Goal: Transaction & Acquisition: Purchase product/service

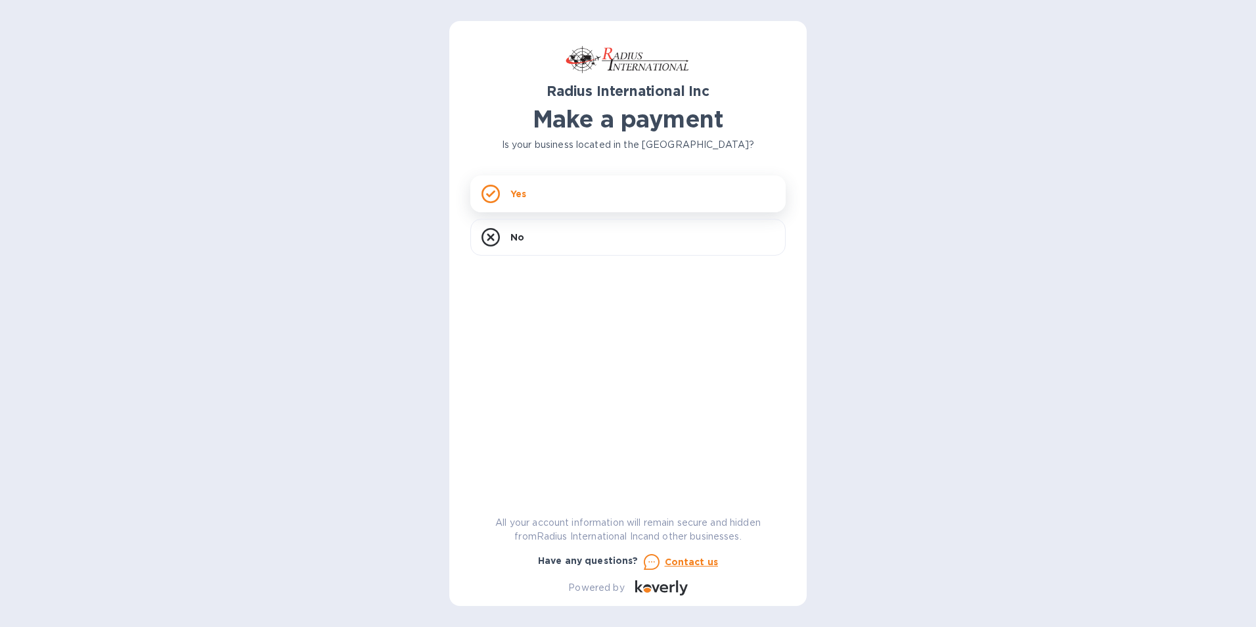
click at [513, 195] on p "Yes" at bounding box center [518, 193] width 16 height 13
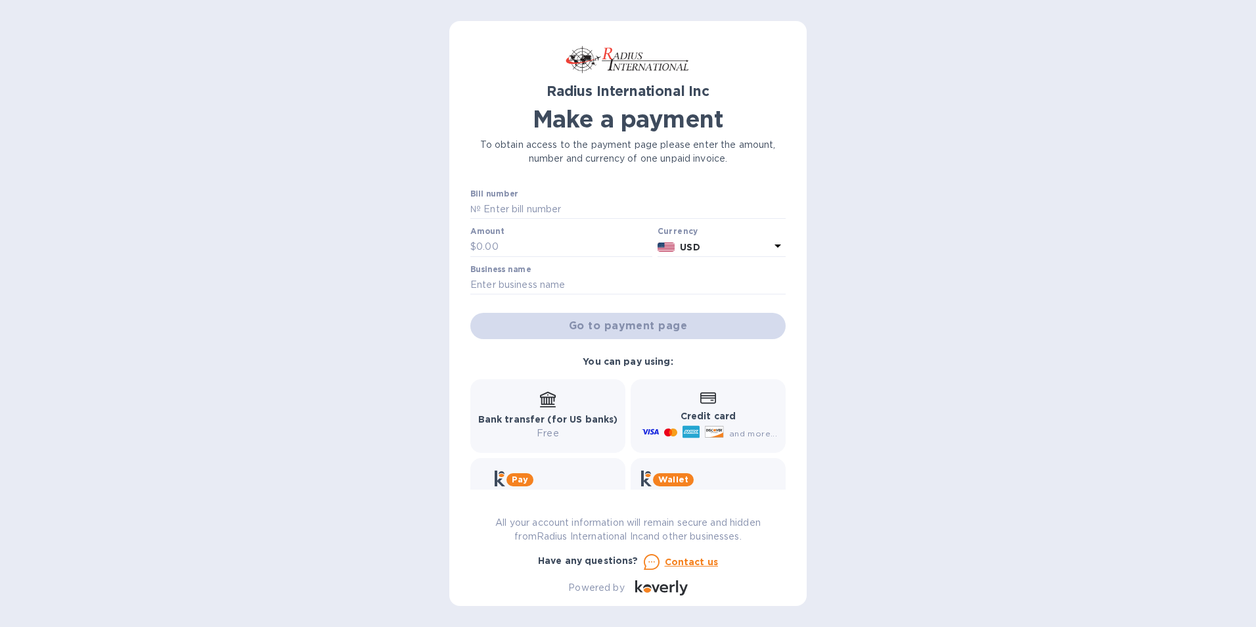
click at [709, 244] on p "USD" at bounding box center [725, 247] width 90 height 14
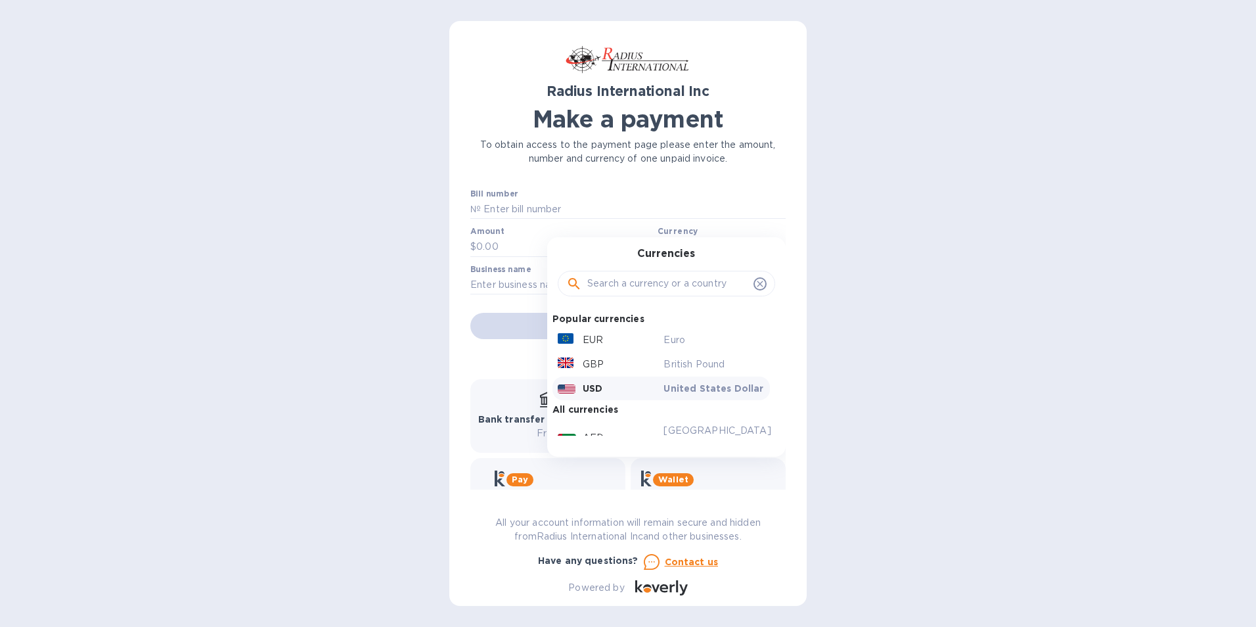
click at [583, 383] on p "USD" at bounding box center [593, 388] width 20 height 13
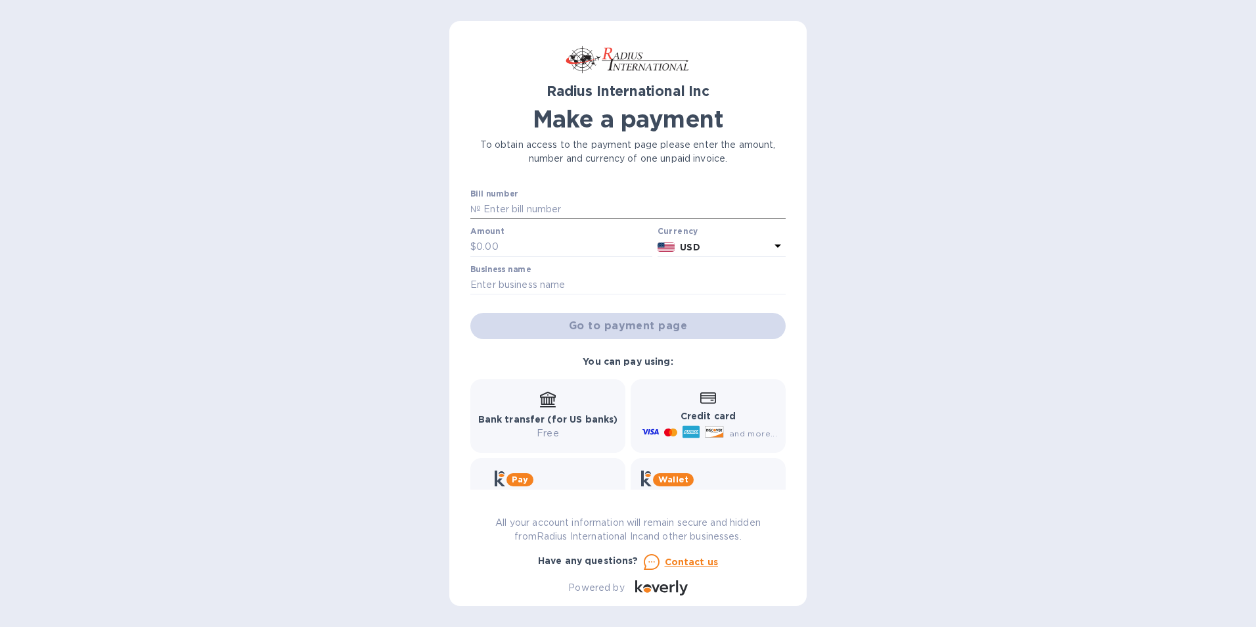
click at [515, 204] on input "text" at bounding box center [633, 210] width 305 height 20
drag, startPoint x: 362, startPoint y: 235, endPoint x: 352, endPoint y: 215, distance: 22.0
click at [361, 232] on div "Radius International Inc Make a payment To obtain access to the payment page pl…" at bounding box center [628, 313] width 1256 height 627
paste input "SAE00097454"
type input "SAE00097454"
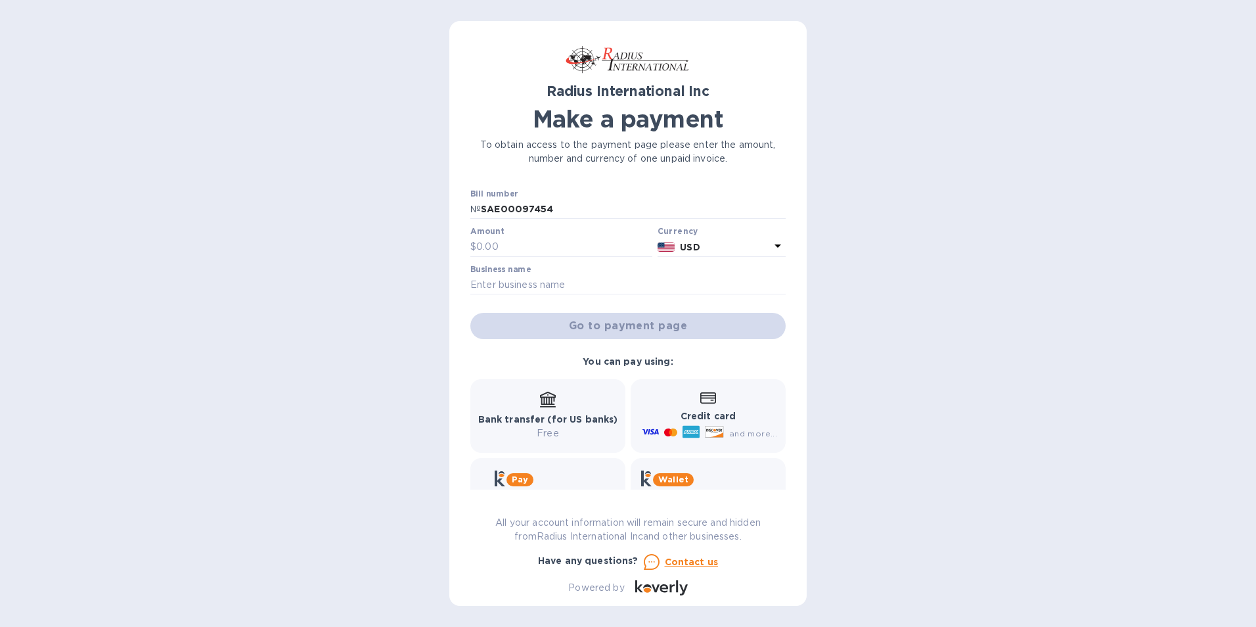
click at [440, 224] on div "Radius International Inc Make a payment To obtain access to the payment page pl…" at bounding box center [628, 313] width 1256 height 627
click at [508, 241] on input "text" at bounding box center [564, 247] width 176 height 20
click at [726, 241] on p "USD" at bounding box center [725, 247] width 90 height 14
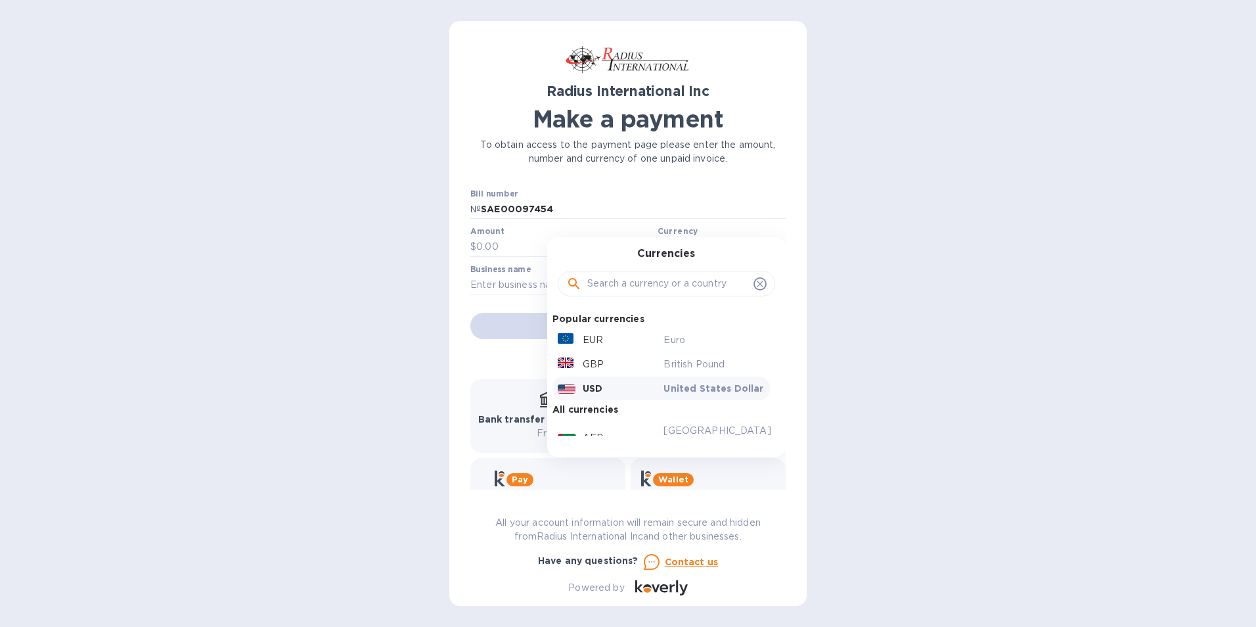
click at [726, 241] on div "Currencies Popular currencies EUR Euro GBP British Pound USD United States Doll…" at bounding box center [666, 346] width 238 height 219
click at [583, 384] on p "USD" at bounding box center [593, 388] width 20 height 13
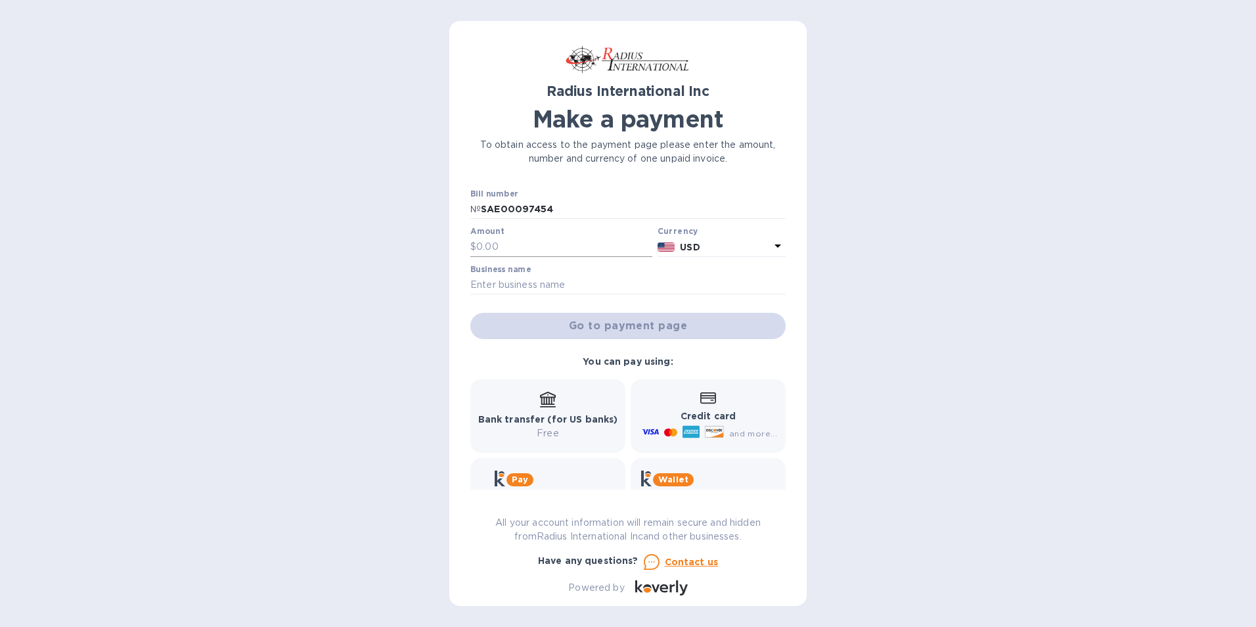
click at [505, 244] on input "text" at bounding box center [564, 247] width 176 height 20
type input "737.36"
click at [876, 259] on div "Radius International Inc Make a payment To obtain access to the payment page pl…" at bounding box center [628, 313] width 1256 height 627
click at [506, 280] on input "text" at bounding box center [627, 285] width 315 height 20
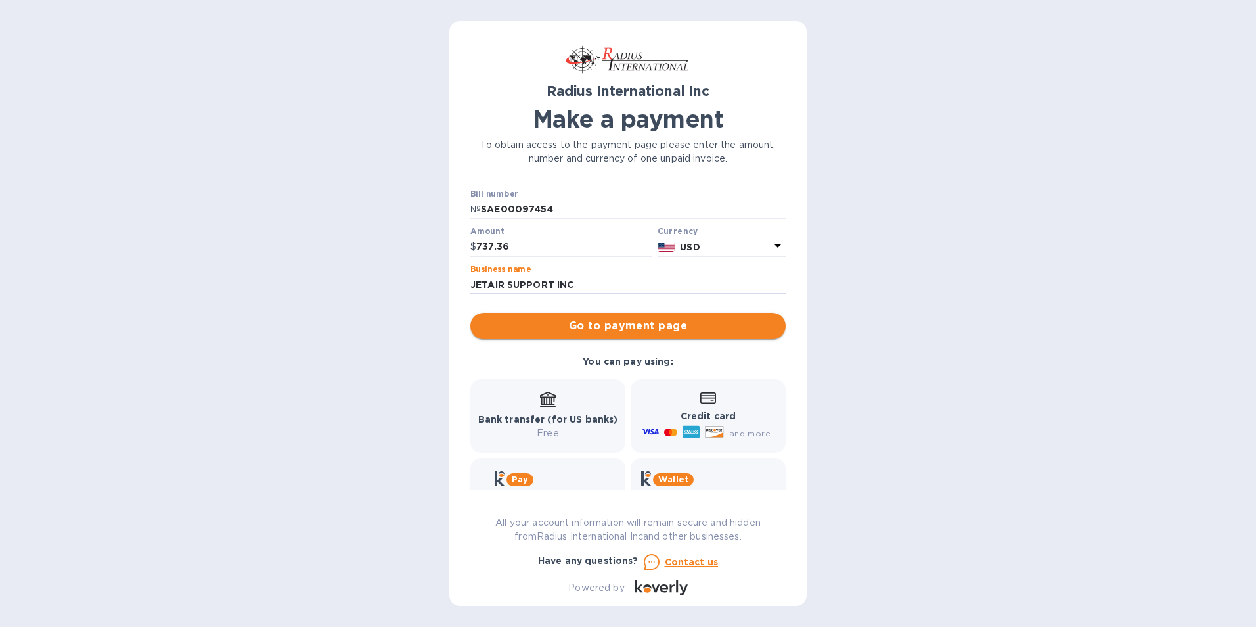
type input "JETAIR SUPPORT INC"
click at [605, 330] on span "Go to payment page" at bounding box center [628, 326] width 294 height 16
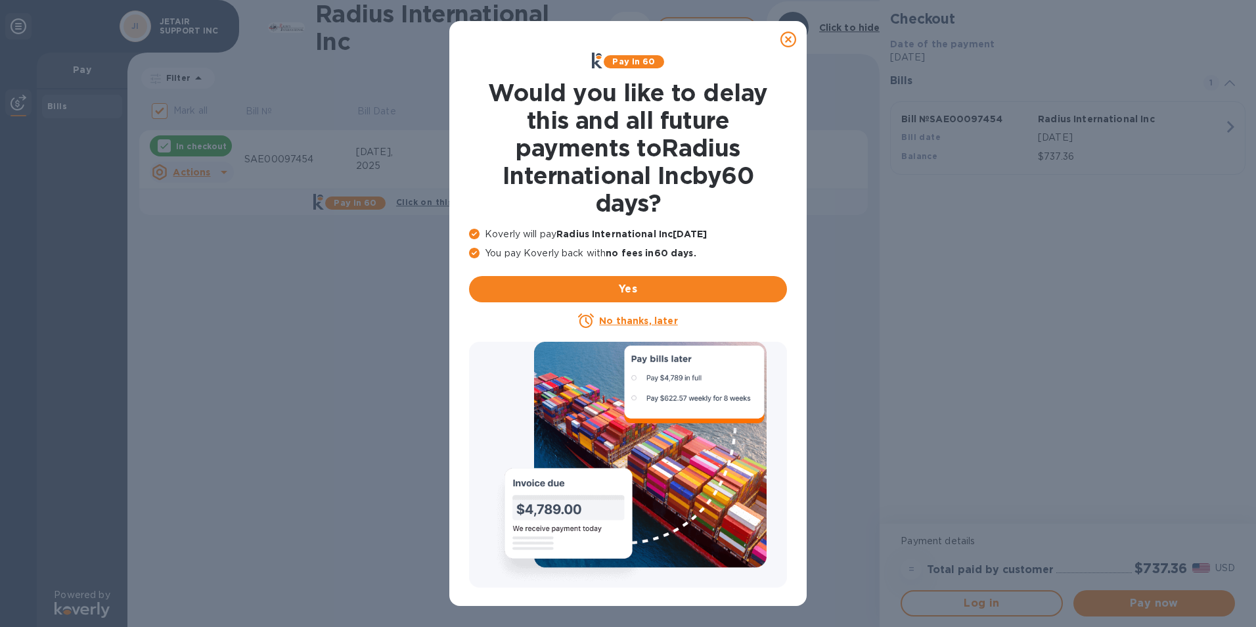
click at [629, 324] on u "No thanks, later" at bounding box center [638, 320] width 78 height 11
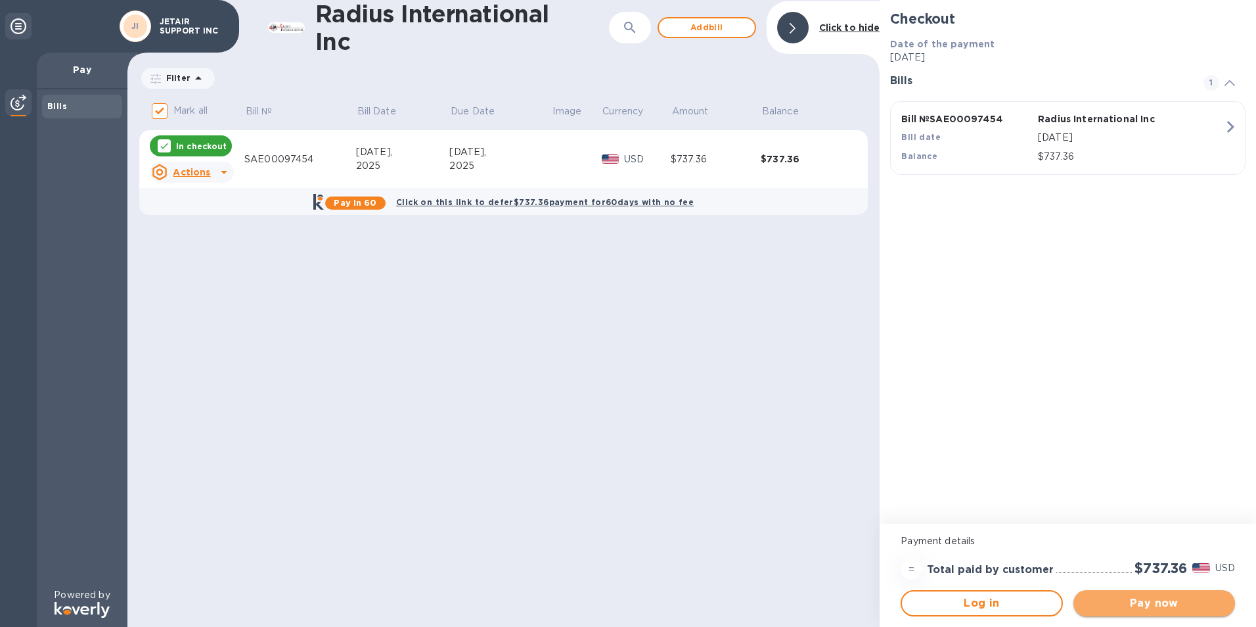
click at [1154, 605] on span "Pay now" at bounding box center [1154, 603] width 141 height 16
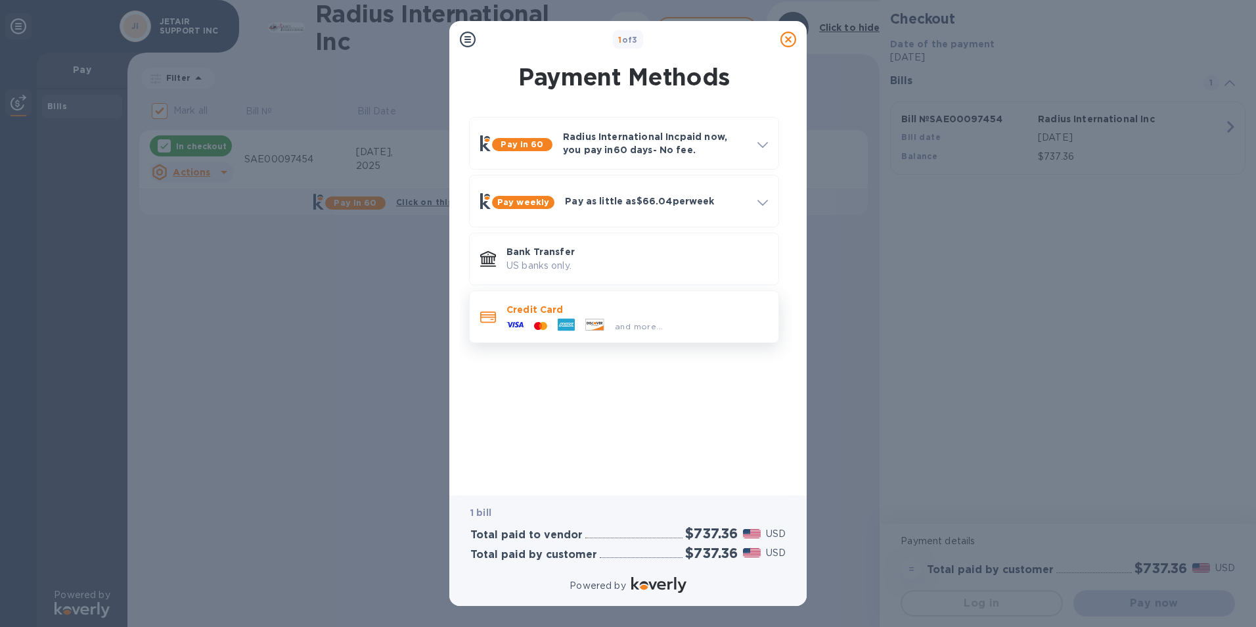
click at [531, 315] on p "Credit Card" at bounding box center [636, 309] width 261 height 13
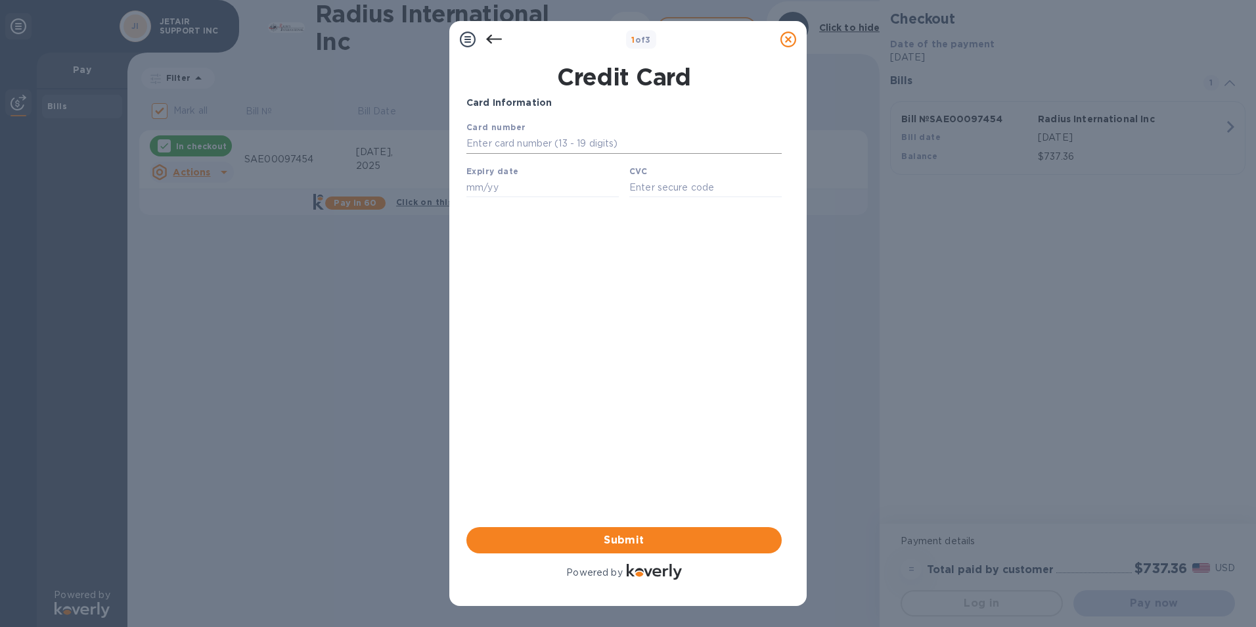
click at [491, 146] on input "text" at bounding box center [623, 144] width 315 height 20
type input "[CREDIT_CARD_NUMBER]"
type input "09/26"
type input "311"
click at [623, 538] on span "Submit" at bounding box center [624, 540] width 294 height 16
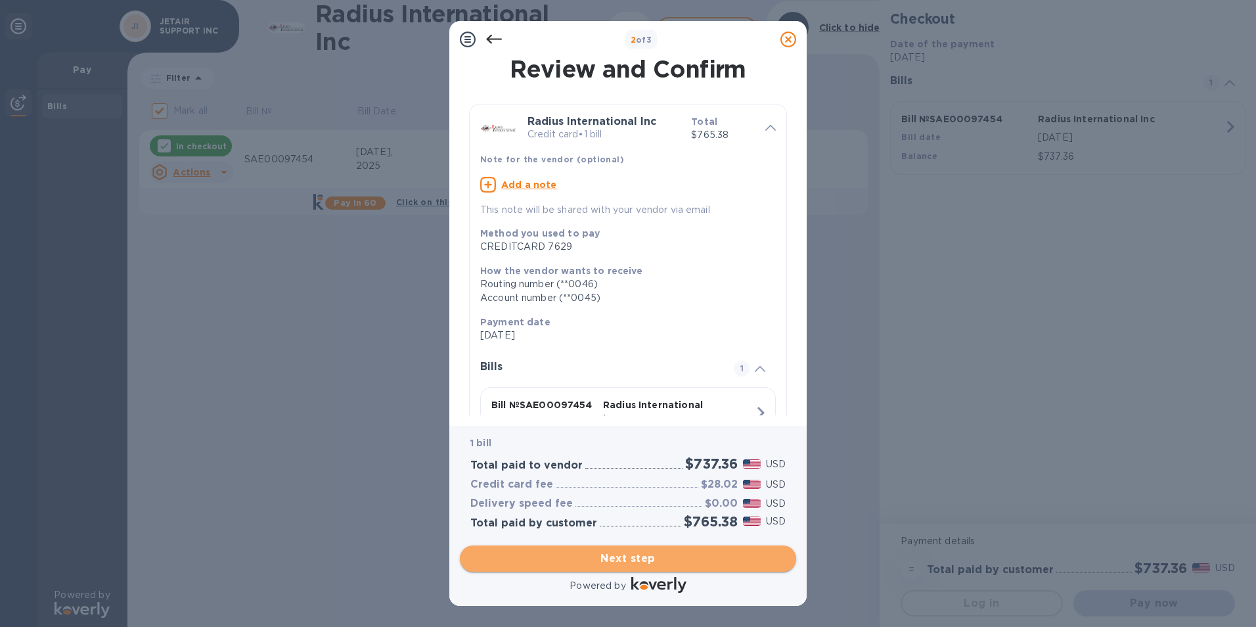
click at [570, 560] on span "Next step" at bounding box center [627, 559] width 315 height 16
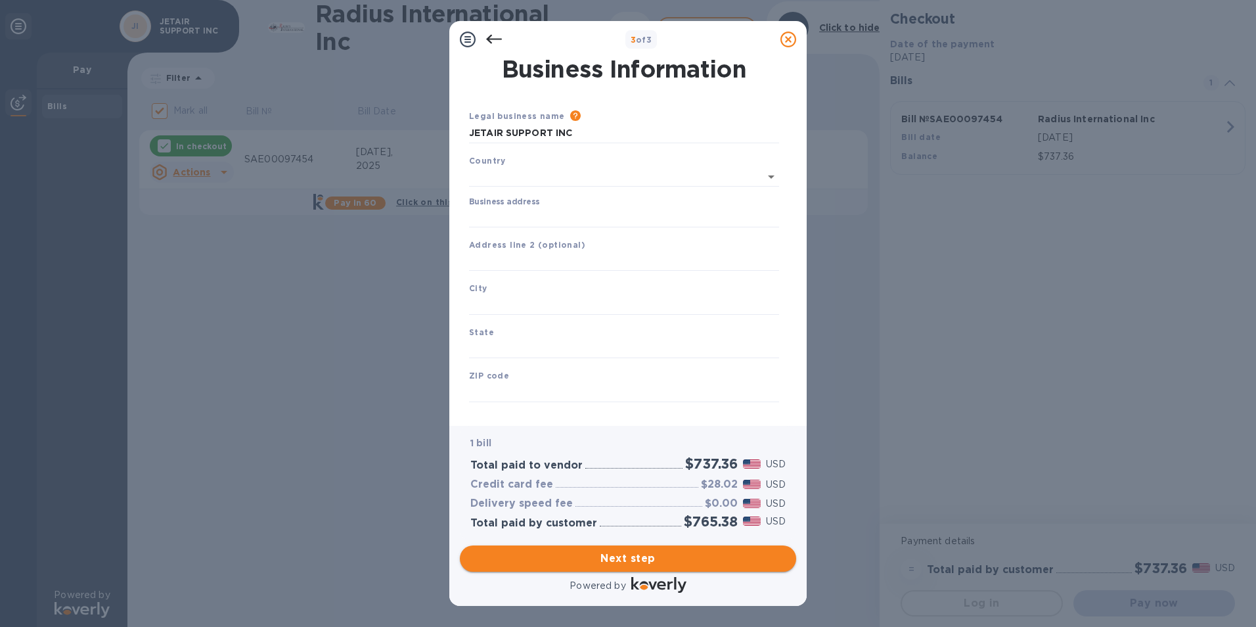
type input "[GEOGRAPHIC_DATA]"
click at [495, 217] on input "Business address" at bounding box center [624, 215] width 310 height 20
type input "[STREET_ADDRESS]"
click at [505, 298] on input "text" at bounding box center [624, 302] width 310 height 20
type input "[GEOGRAPHIC_DATA]"
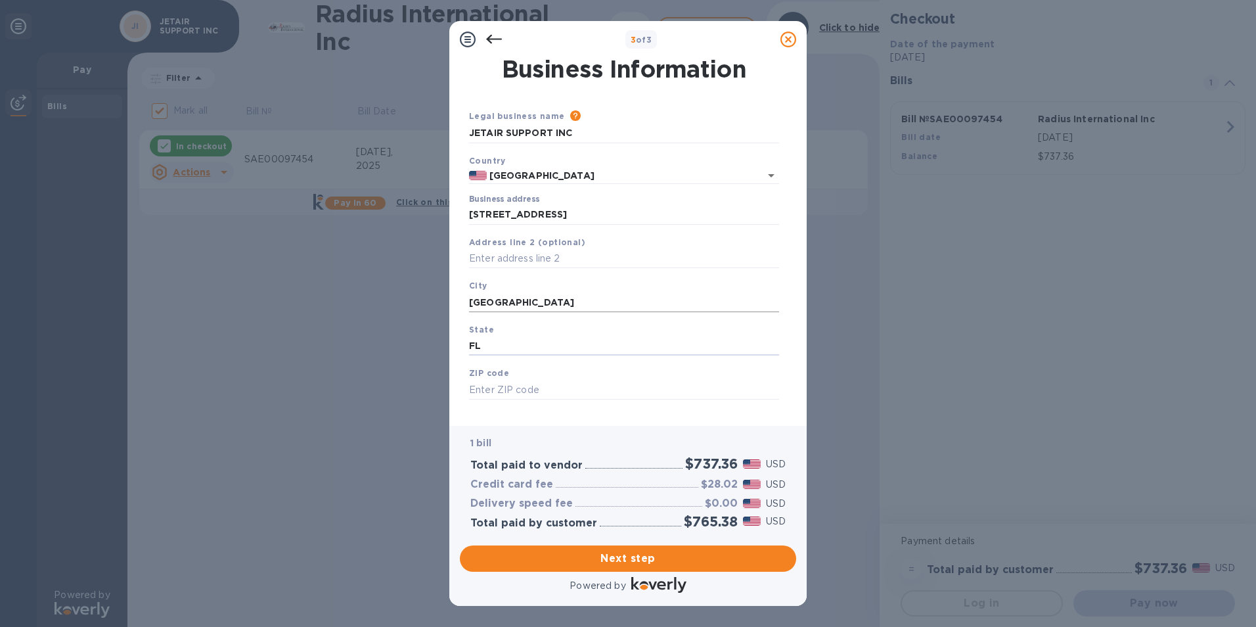
type input "FL"
type input "33166"
click at [599, 557] on span "Next step" at bounding box center [627, 559] width 315 height 16
